Goal: Information Seeking & Learning: Learn about a topic

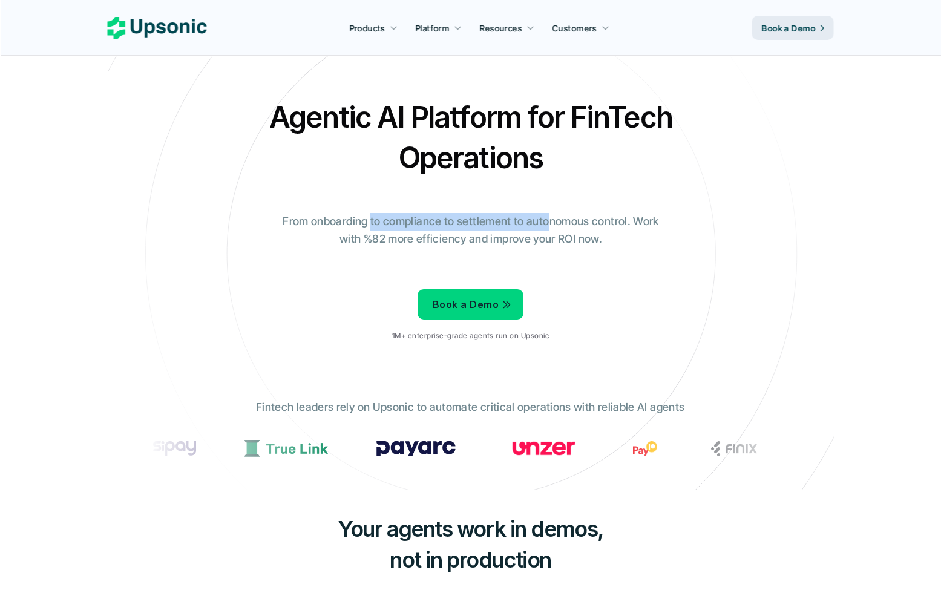
drag, startPoint x: 371, startPoint y: 229, endPoint x: 588, endPoint y: 220, distance: 216.7
click at [588, 220] on p "From onboarding to compliance to settlement to autonomous control. Work with %8…" at bounding box center [470, 230] width 393 height 35
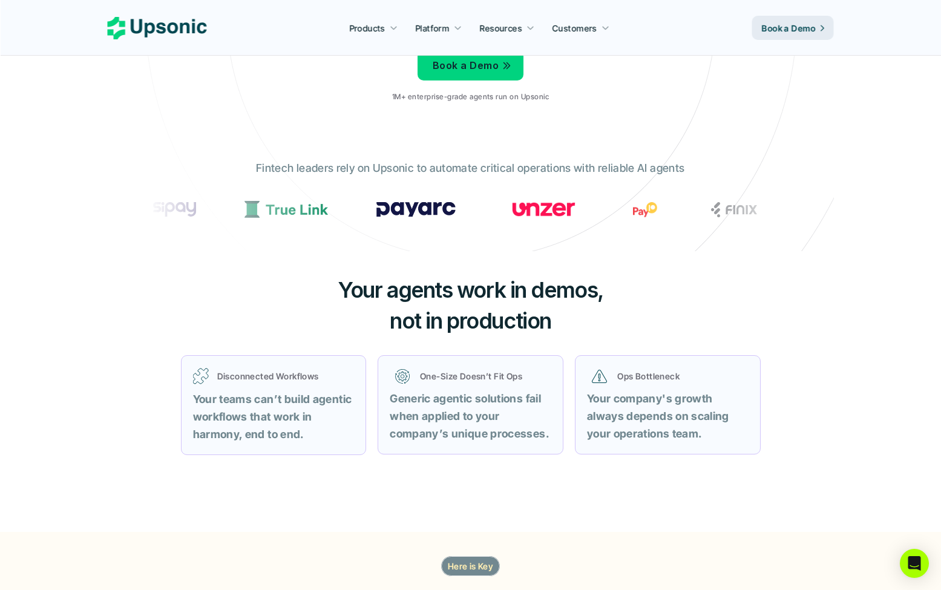
scroll to position [242, 0]
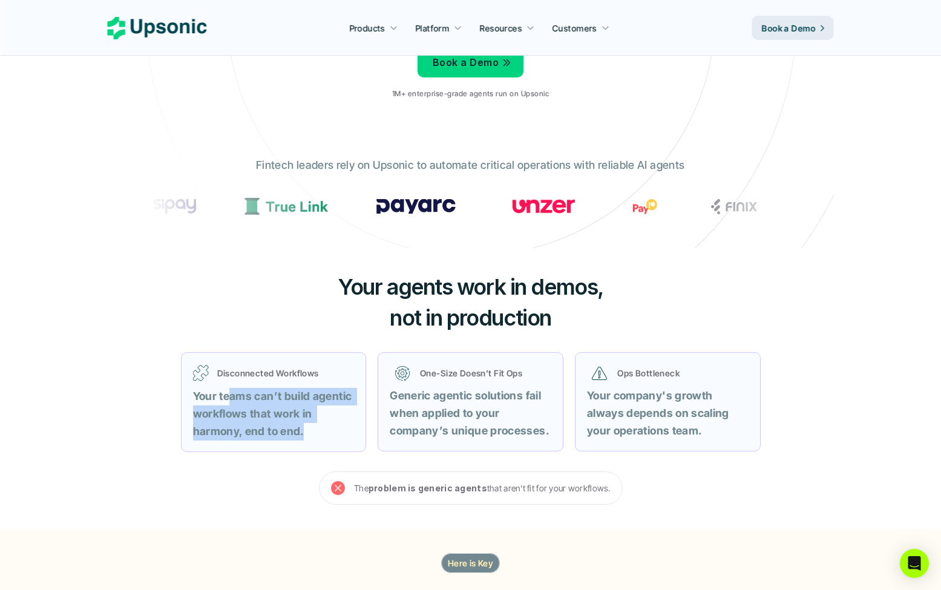
drag, startPoint x: 227, startPoint y: 391, endPoint x: 353, endPoint y: 428, distance: 131.9
click at [353, 428] on p "Your teams can’t build agentic workflows that work in harmony, end to end." at bounding box center [273, 414] width 161 height 52
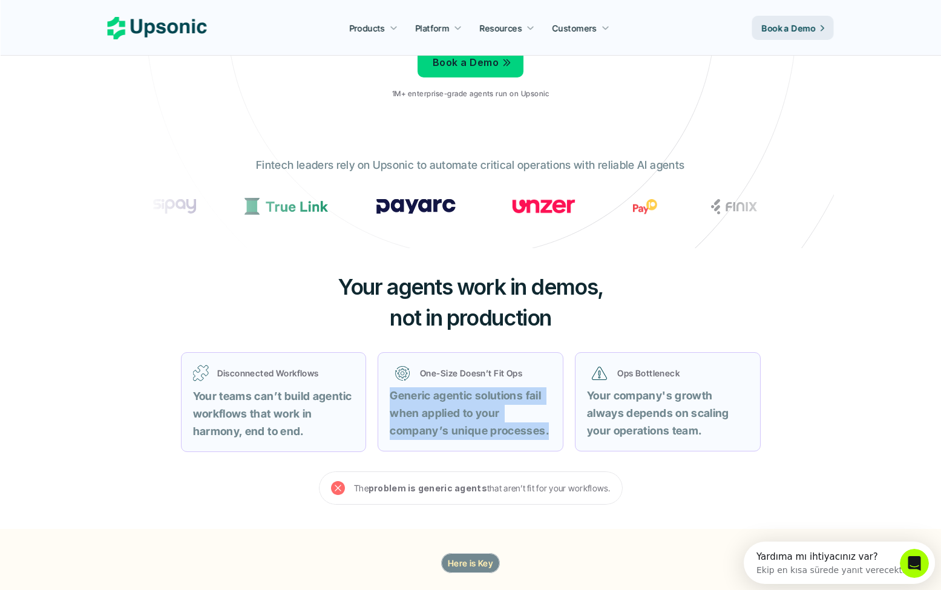
drag, startPoint x: 391, startPoint y: 396, endPoint x: 550, endPoint y: 449, distance: 167.7
click at [550, 449] on div "One-Size Doesn’t Fit Ops Generic agentic solutions fail when applied to your co…" at bounding box center [470, 401] width 186 height 99
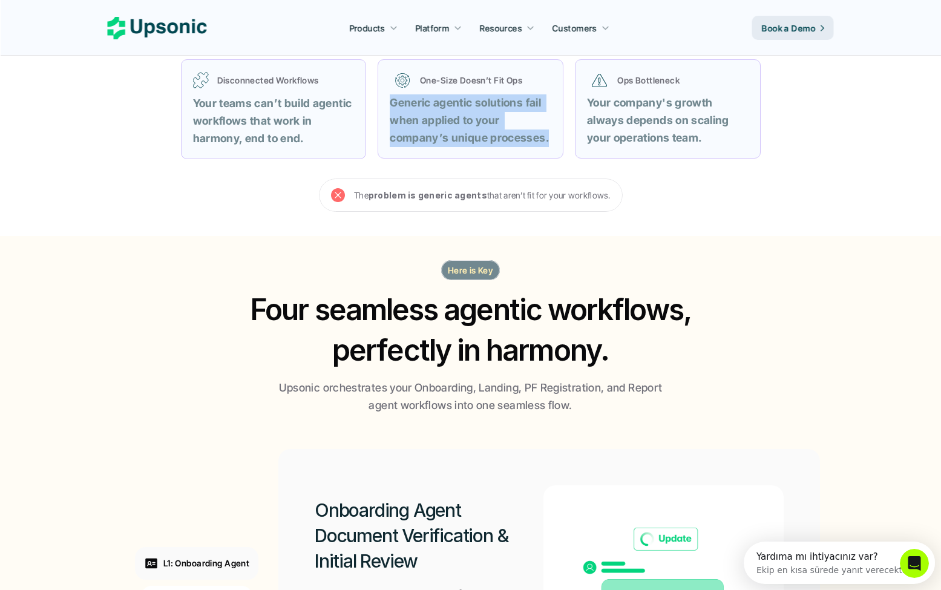
scroll to position [605, 0]
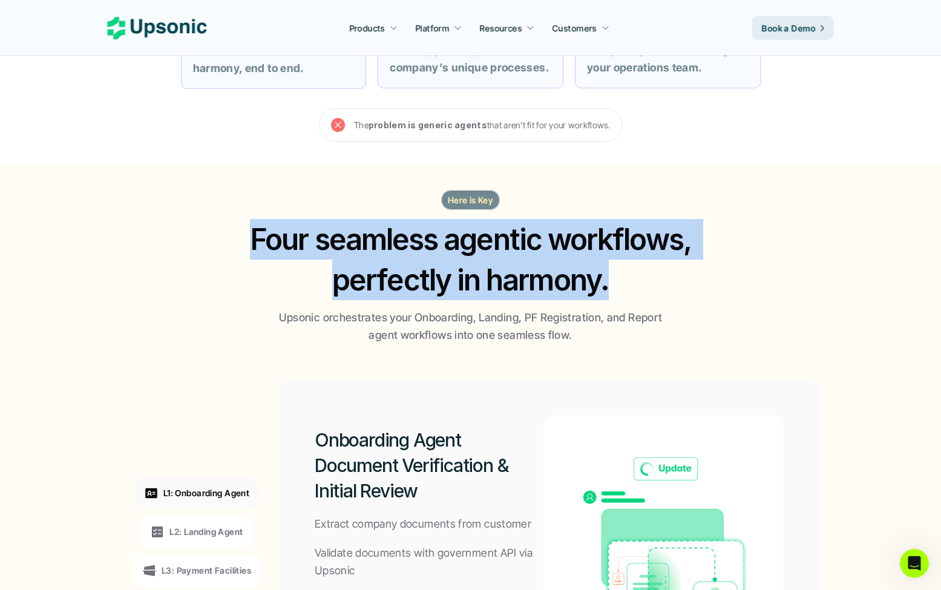
drag, startPoint x: 252, startPoint y: 241, endPoint x: 690, endPoint y: 298, distance: 442.2
click at [690, 298] on h2 "Four seamless agentic workflows, perfectly in harmony." at bounding box center [470, 259] width 465 height 81
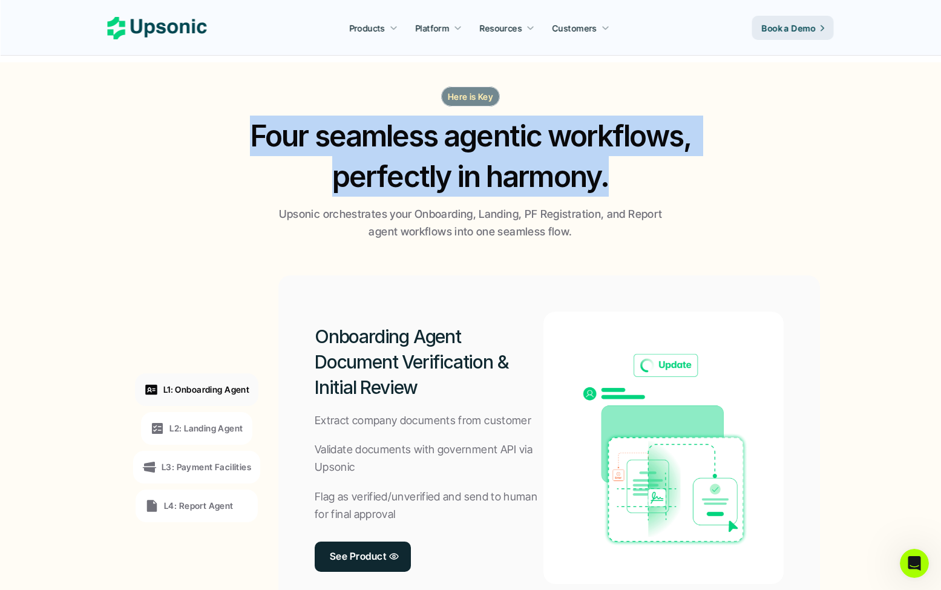
scroll to position [907, 0]
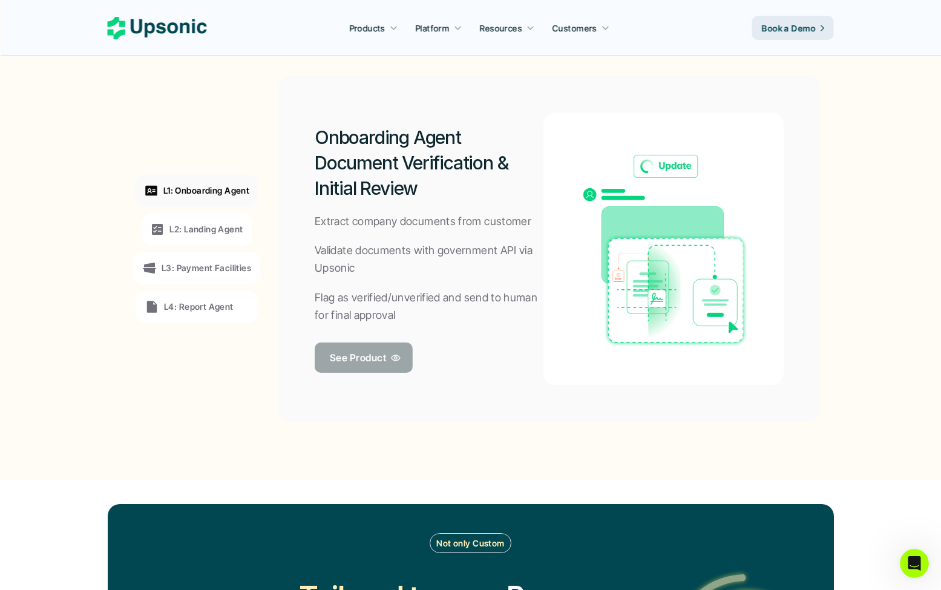
click at [390, 347] on link "See Product" at bounding box center [364, 357] width 98 height 30
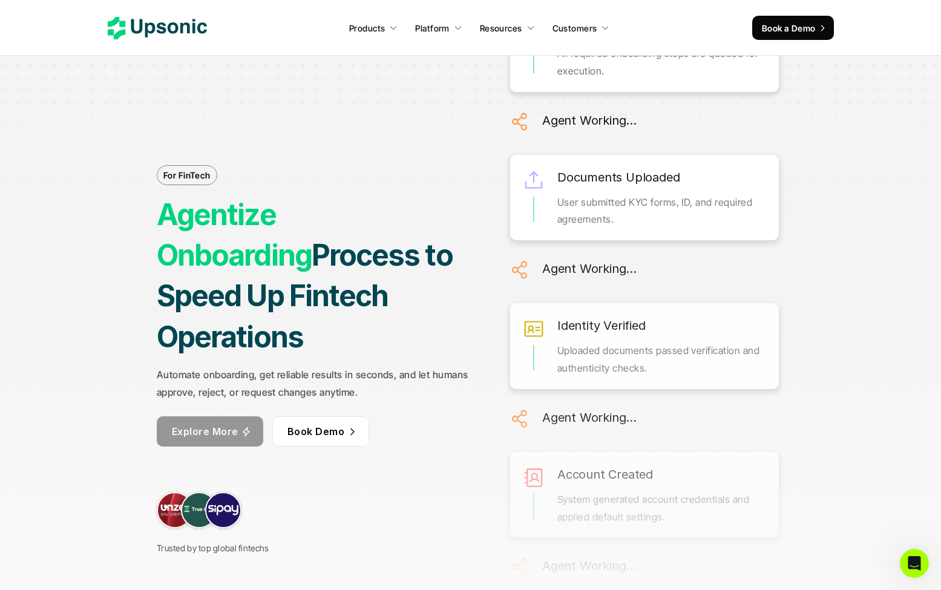
click at [244, 426] on icon at bounding box center [246, 431] width 7 height 10
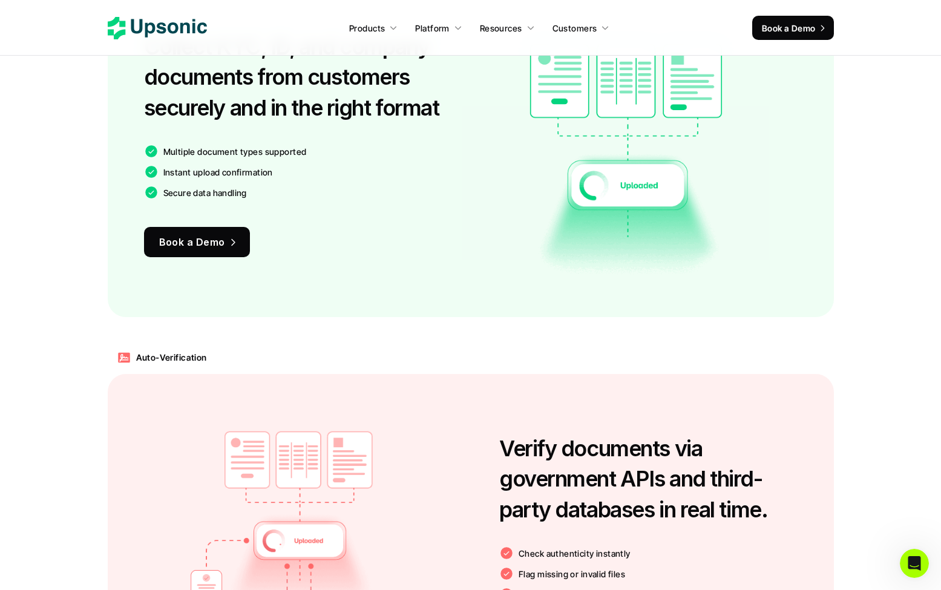
scroll to position [1040, 0]
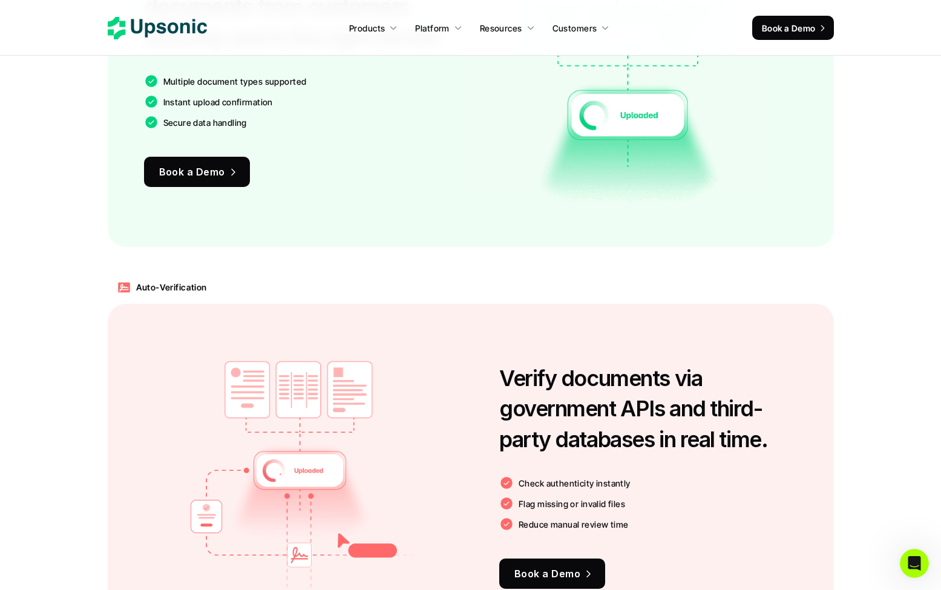
click at [206, 156] on div "Book a Demo" at bounding box center [197, 169] width 106 height 36
click at [206, 166] on p "Book a Demo" at bounding box center [192, 172] width 66 height 18
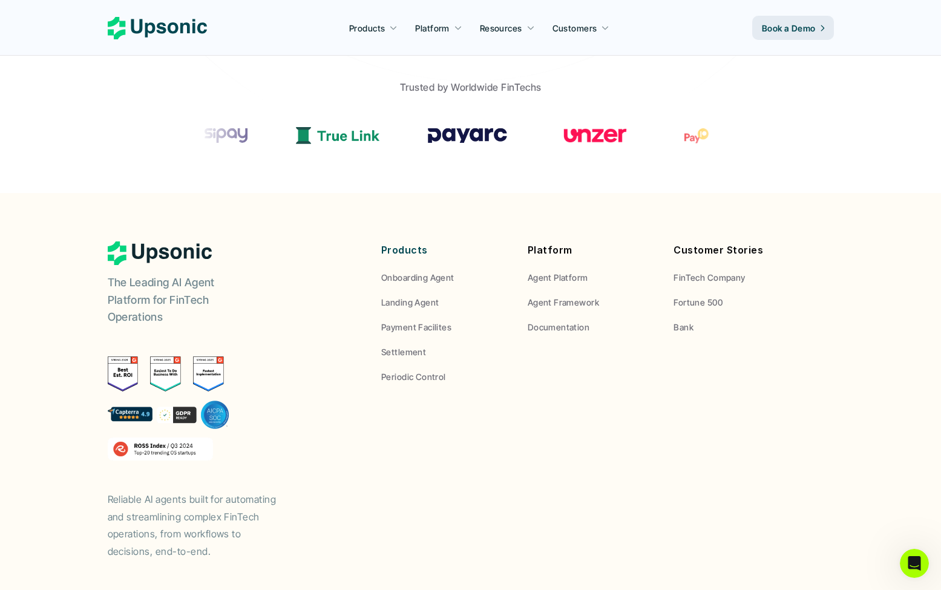
scroll to position [487, 0]
click at [428, 333] on p "Payment Facilites" at bounding box center [416, 327] width 70 height 13
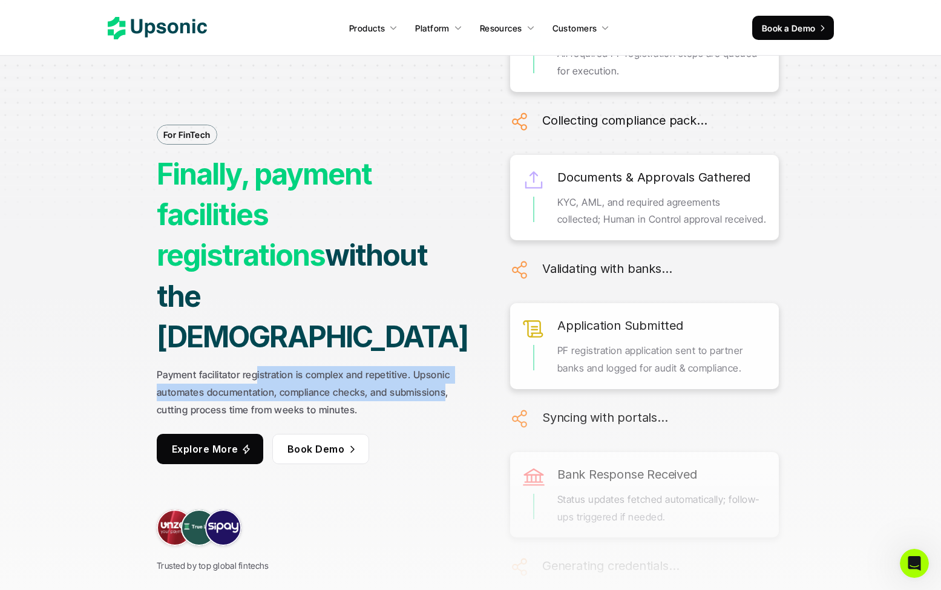
drag, startPoint x: 257, startPoint y: 337, endPoint x: 448, endPoint y: 353, distance: 191.2
click at [448, 368] on strong "Payment facilitator registration is complex and repetitive. Upsonic automates d…" at bounding box center [305, 391] width 296 height 47
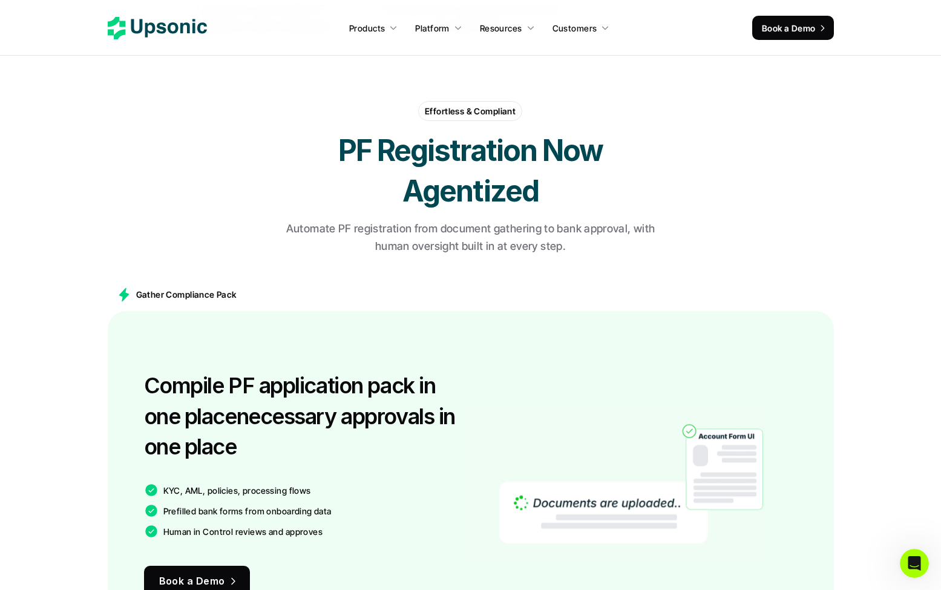
scroll to position [847, 0]
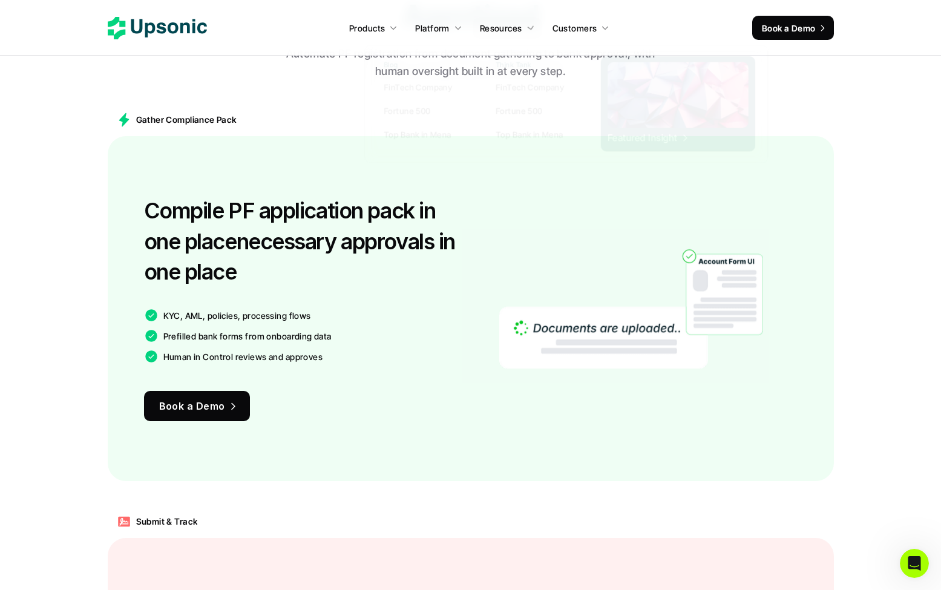
click at [500, 34] on p "Resources" at bounding box center [501, 28] width 42 height 13
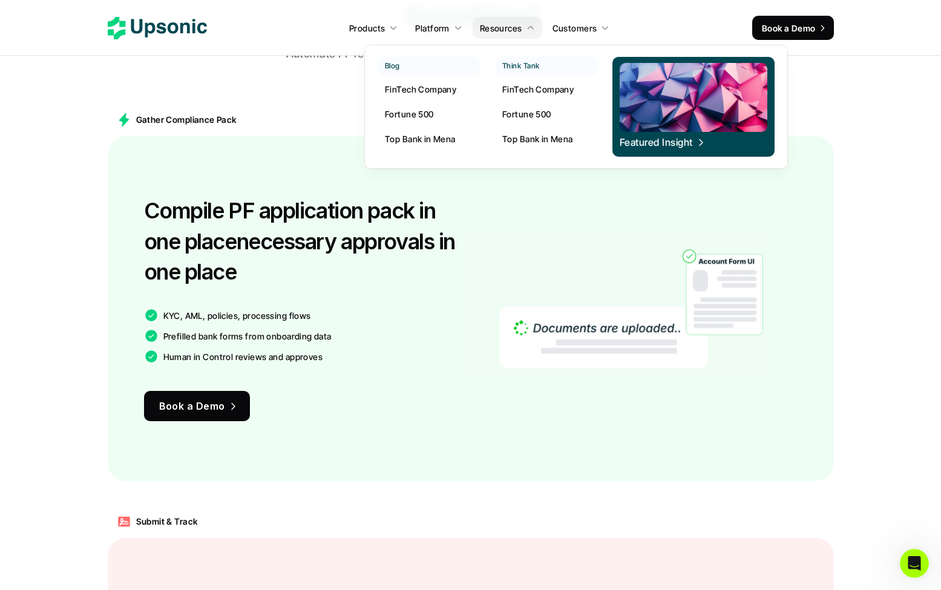
click at [449, 88] on p "FinTech Company" at bounding box center [420, 89] width 71 height 13
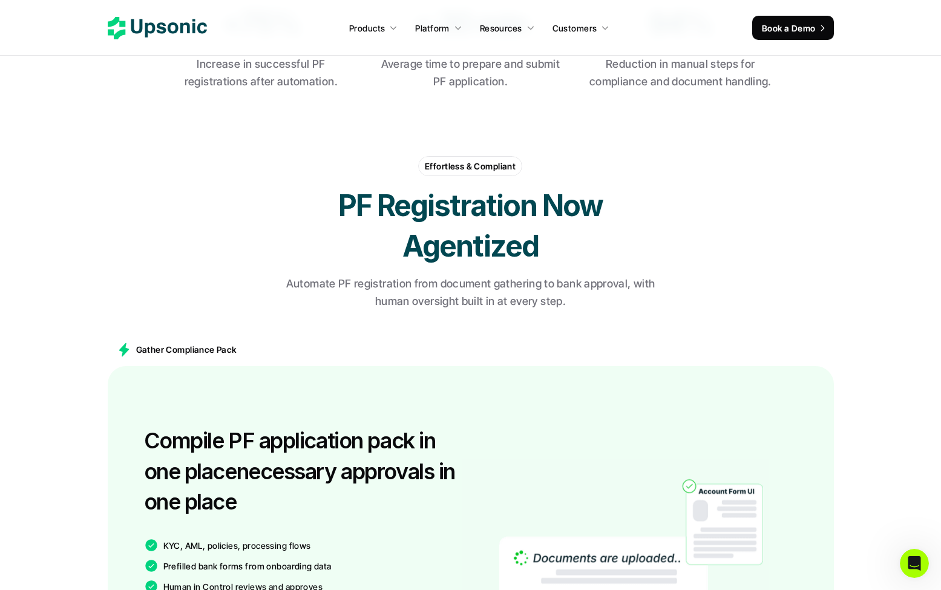
scroll to position [605, 0]
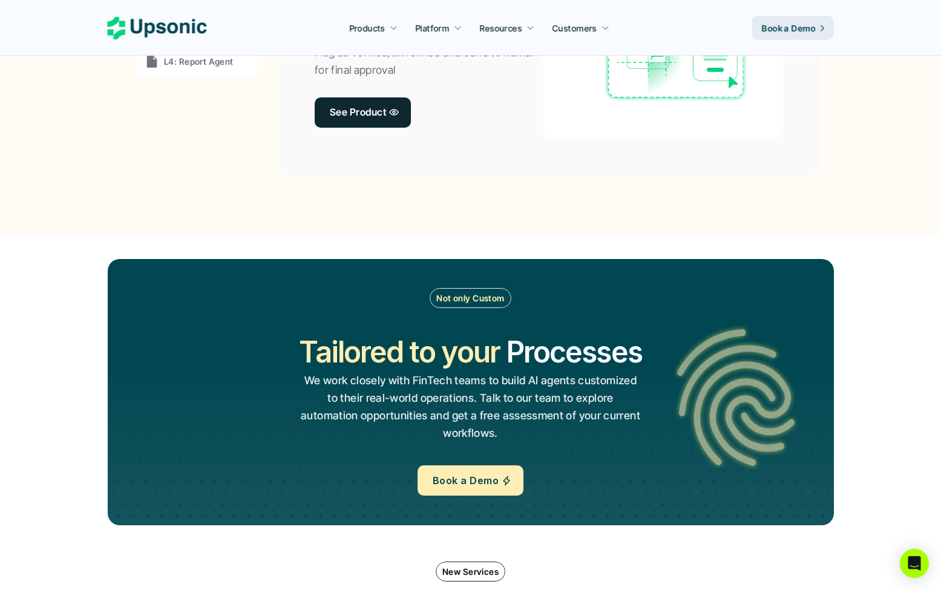
scroll to position [1149, 0]
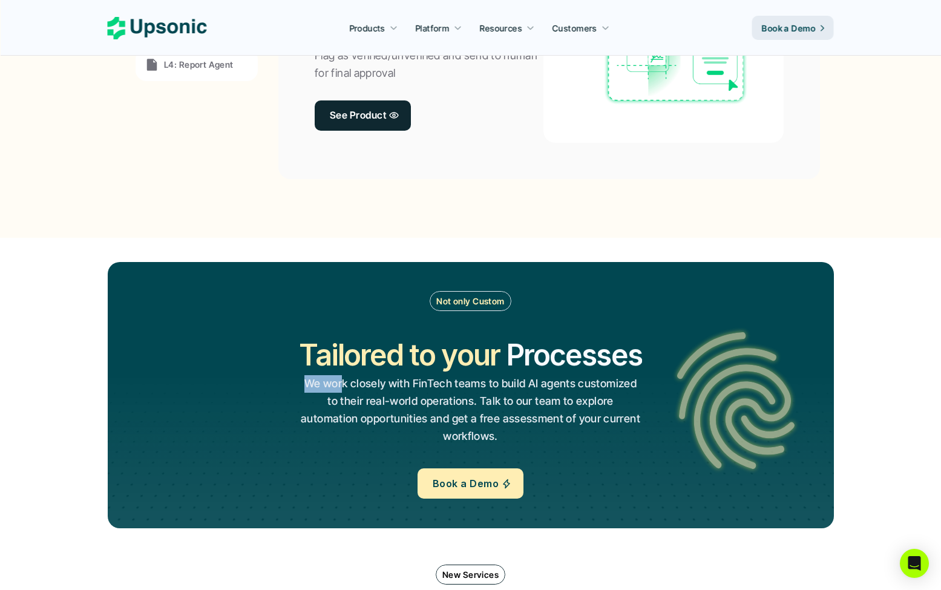
drag, startPoint x: 341, startPoint y: 383, endPoint x: 688, endPoint y: 385, distance: 347.2
click at [688, 385] on div "Not only Custom Tailored to your Workflows Operations Processes Workflows We wo…" at bounding box center [470, 394] width 653 height 207
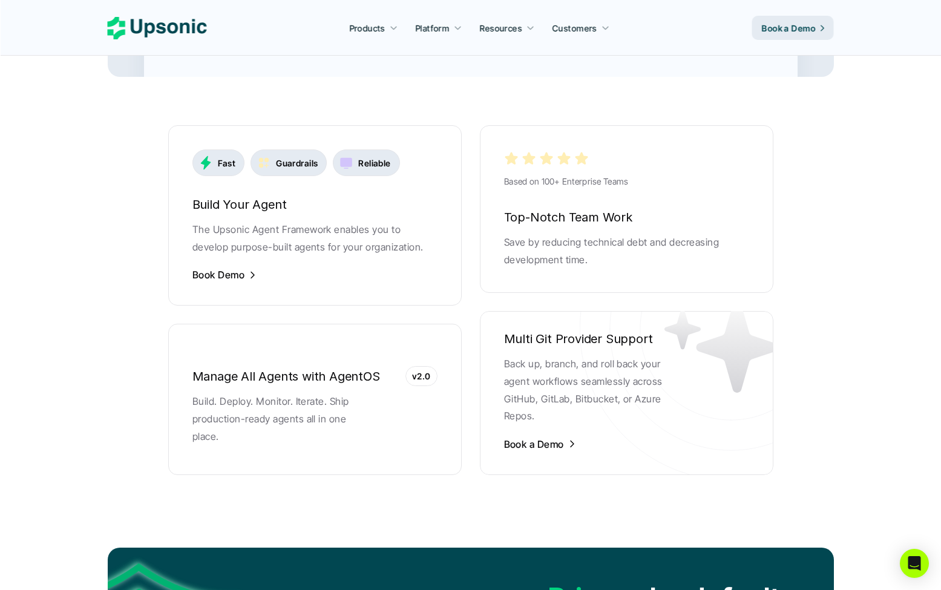
scroll to position [2480, 0]
